Goal: Navigation & Orientation: Find specific page/section

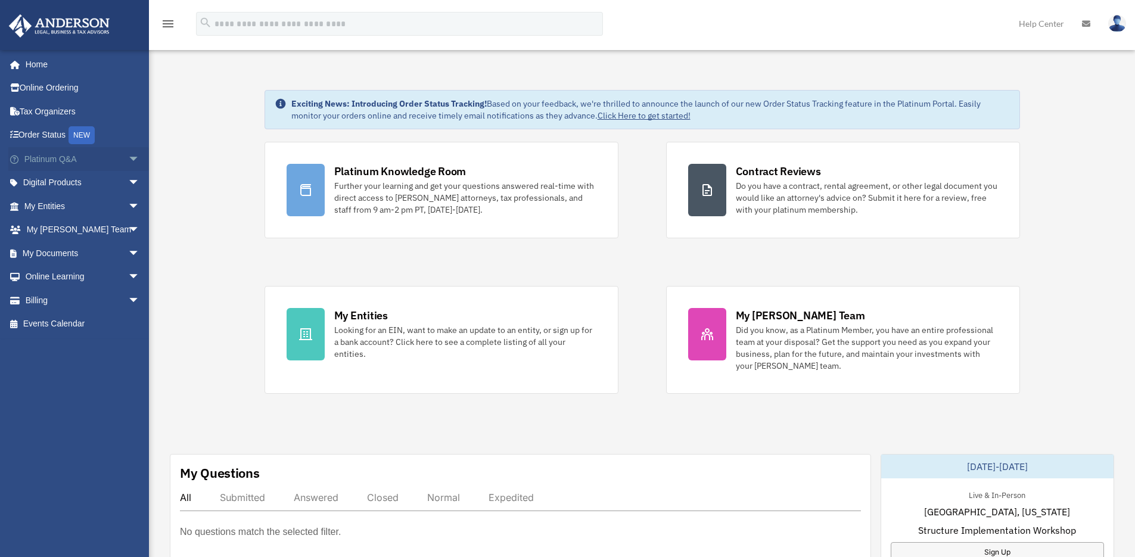
click at [67, 156] on link "Platinum Q&A arrow_drop_down" at bounding box center [83, 159] width 150 height 24
click at [128, 157] on span "arrow_drop_down" at bounding box center [140, 159] width 24 height 24
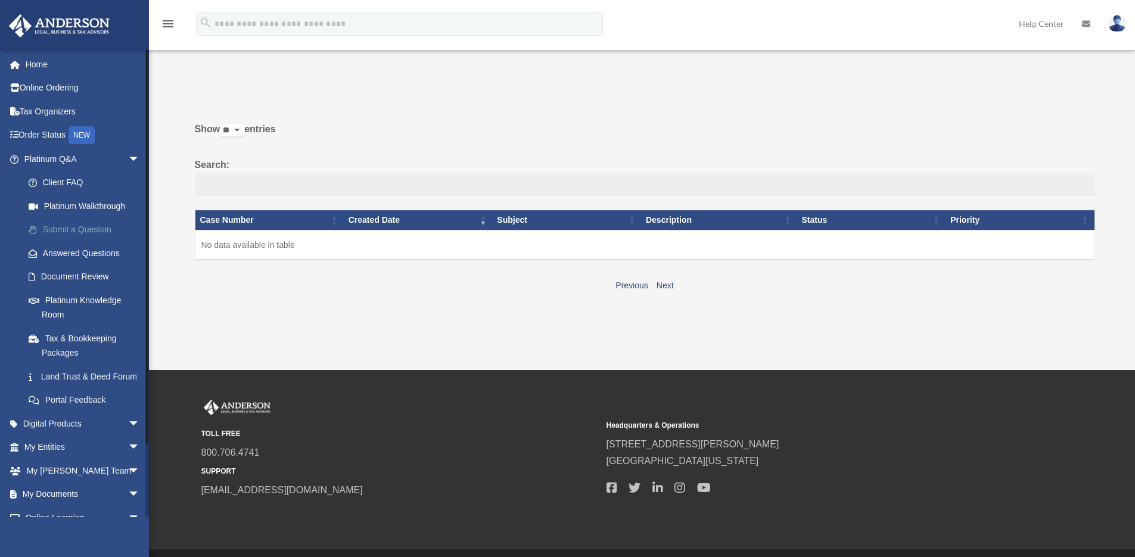
click at [72, 231] on link "Submit a Question" at bounding box center [87, 230] width 141 height 24
click at [69, 229] on link "Submit a Question" at bounding box center [87, 230] width 141 height 24
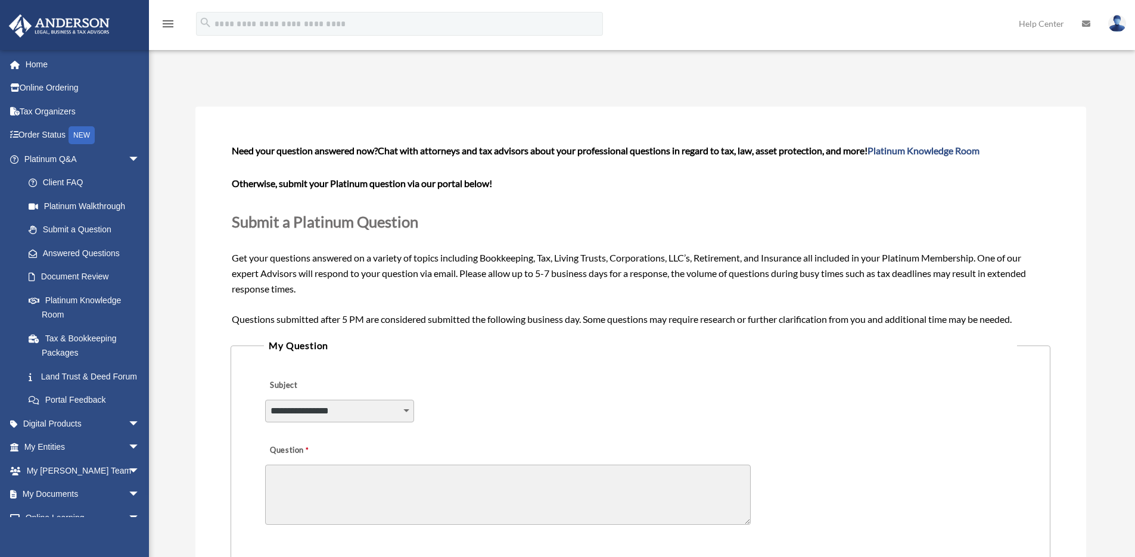
click at [405, 402] on select "**********" at bounding box center [339, 411] width 149 height 23
click at [88, 276] on link "Document Review" at bounding box center [87, 277] width 141 height 24
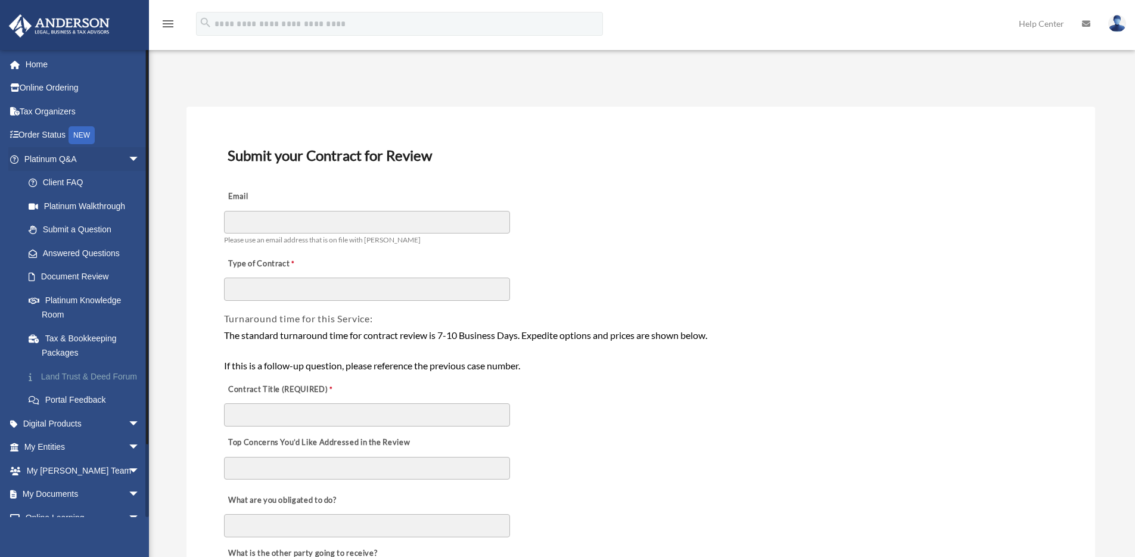
drag, startPoint x: 58, startPoint y: 390, endPoint x: 53, endPoint y: 384, distance: 7.6
click at [53, 384] on link "Land Trust & Deed Forum" at bounding box center [87, 377] width 141 height 24
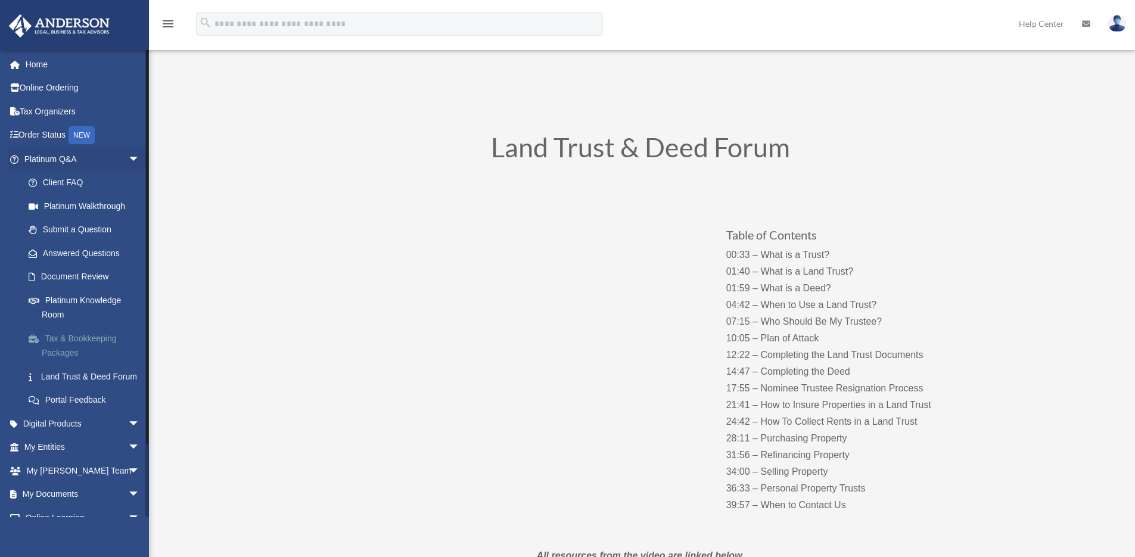
click at [58, 341] on link "Tax & Bookkeeping Packages" at bounding box center [87, 346] width 141 height 38
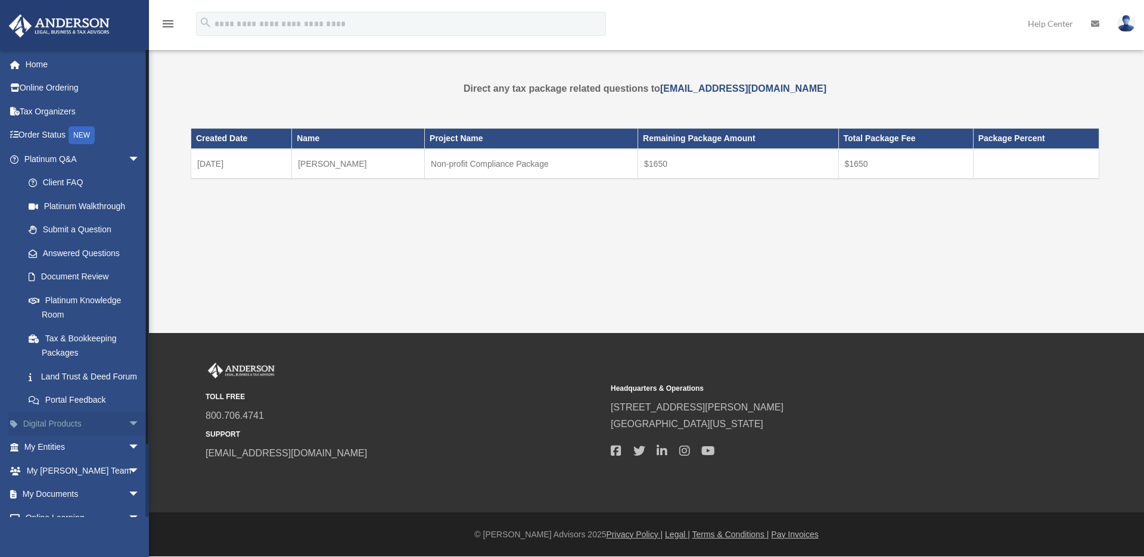
click at [128, 436] on span "arrow_drop_down" at bounding box center [140, 424] width 24 height 24
click at [66, 455] on div "Tax Toolbox" at bounding box center [92, 447] width 101 height 15
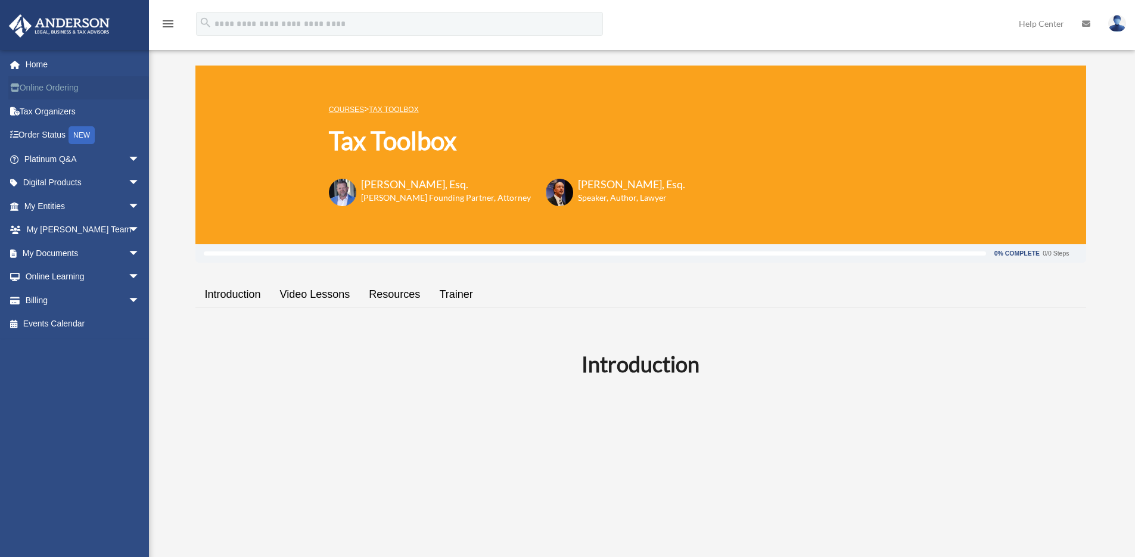
click at [60, 84] on link "Online Ordering" at bounding box center [83, 88] width 150 height 24
